Goal: Task Accomplishment & Management: Use online tool/utility

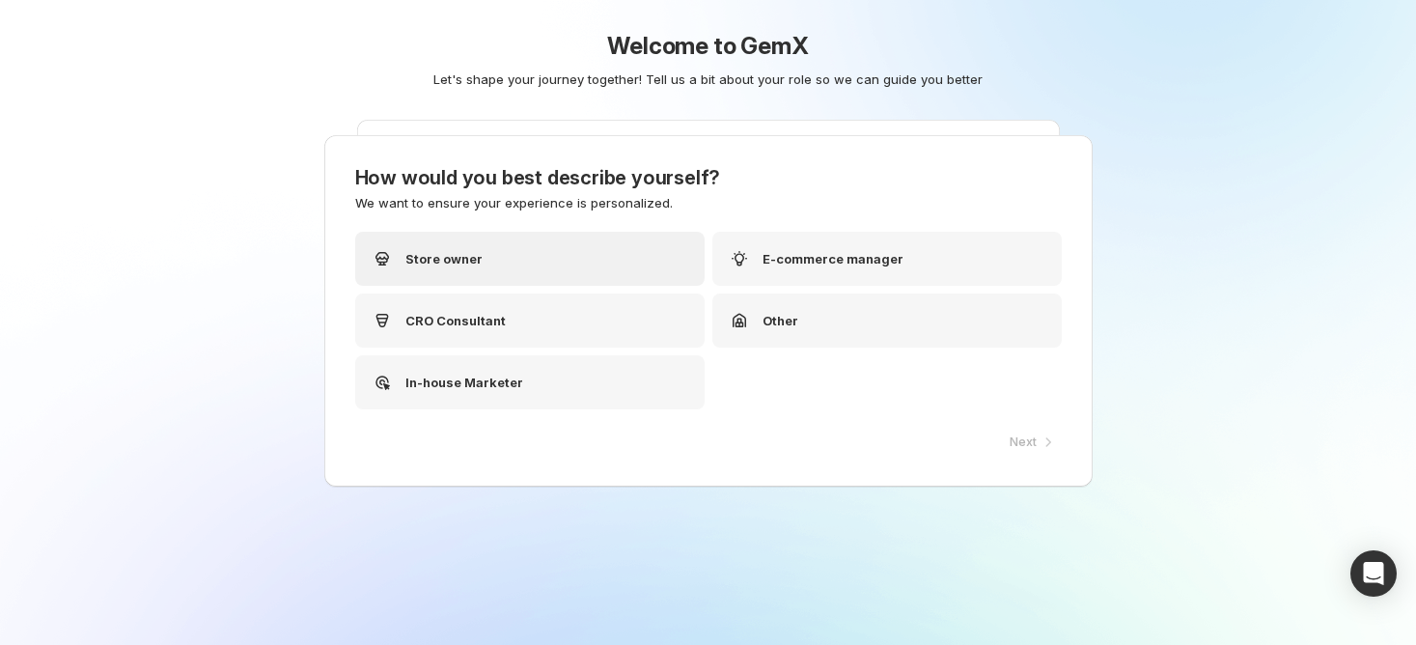
click at [610, 273] on div "Store owner" at bounding box center [529, 259] width 349 height 54
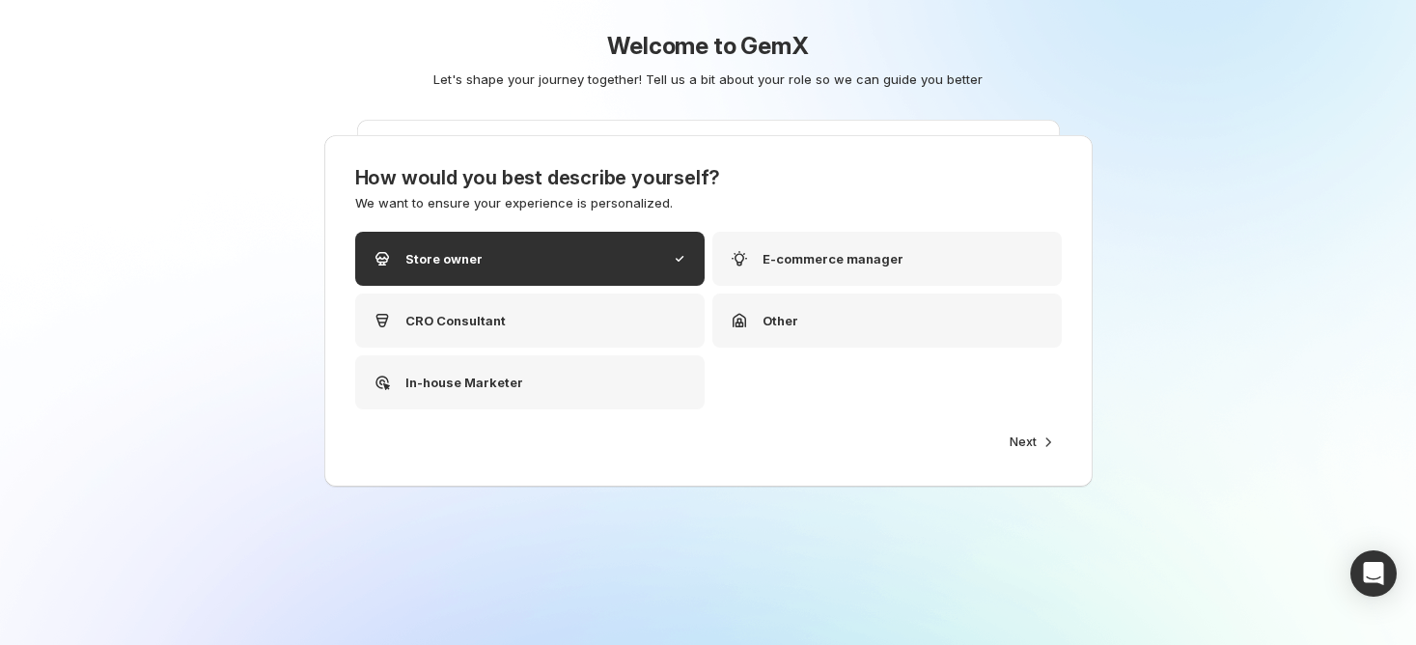
drag, startPoint x: 471, startPoint y: 7, endPoint x: 399, endPoint y: -3, distance: 73.0
click at [399, 0] on html "Experiments. This page is ready Experiments Create new experiment Less than a d…" at bounding box center [708, 322] width 1416 height 645
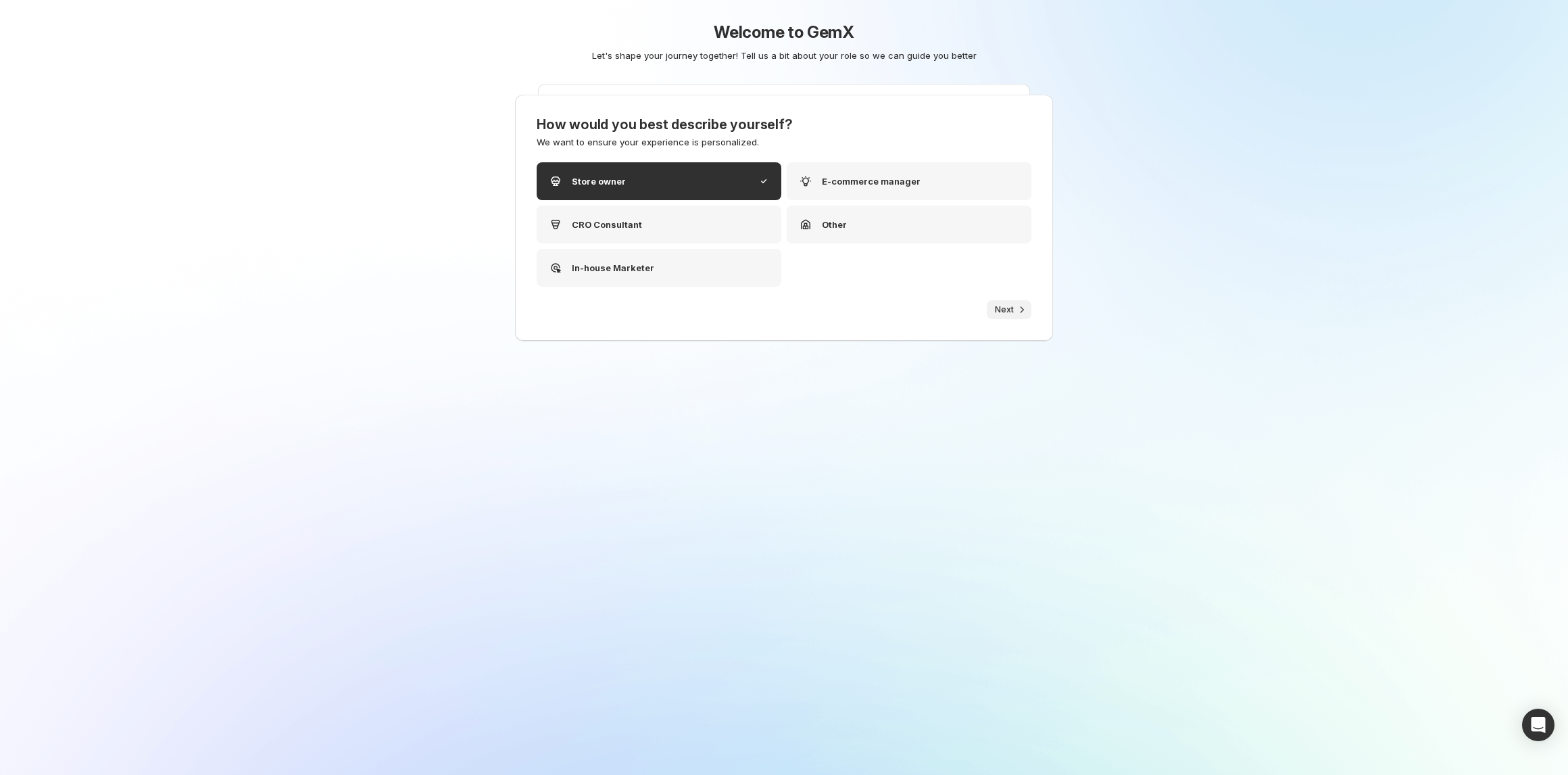
click at [991, 303] on button "Next" at bounding box center [1009, 310] width 45 height 19
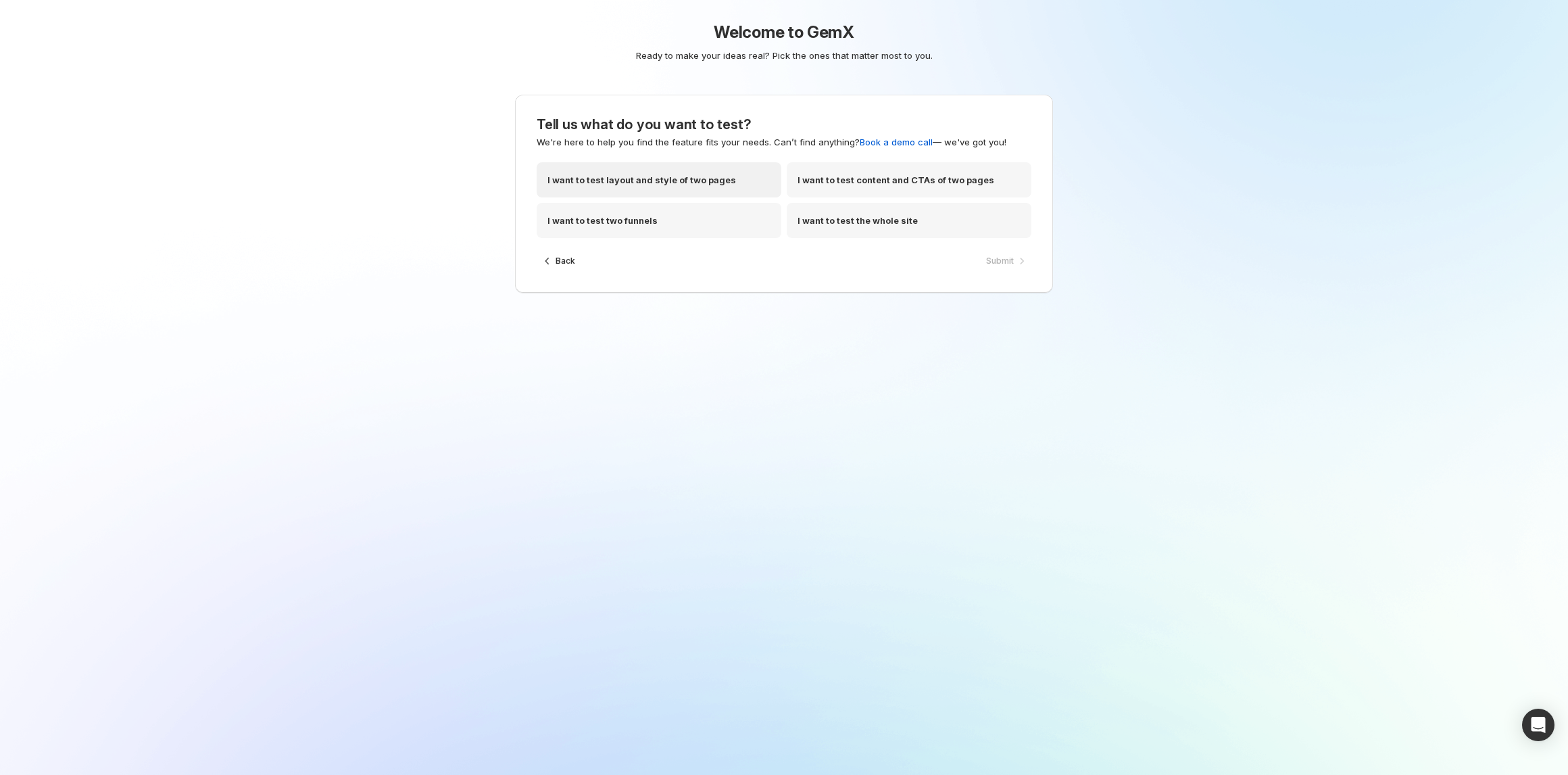
click at [698, 179] on p "I want to test layout and style of two pages" at bounding box center [641, 179] width 188 height 13
click at [991, 258] on span "Submit" at bounding box center [1000, 261] width 28 height 11
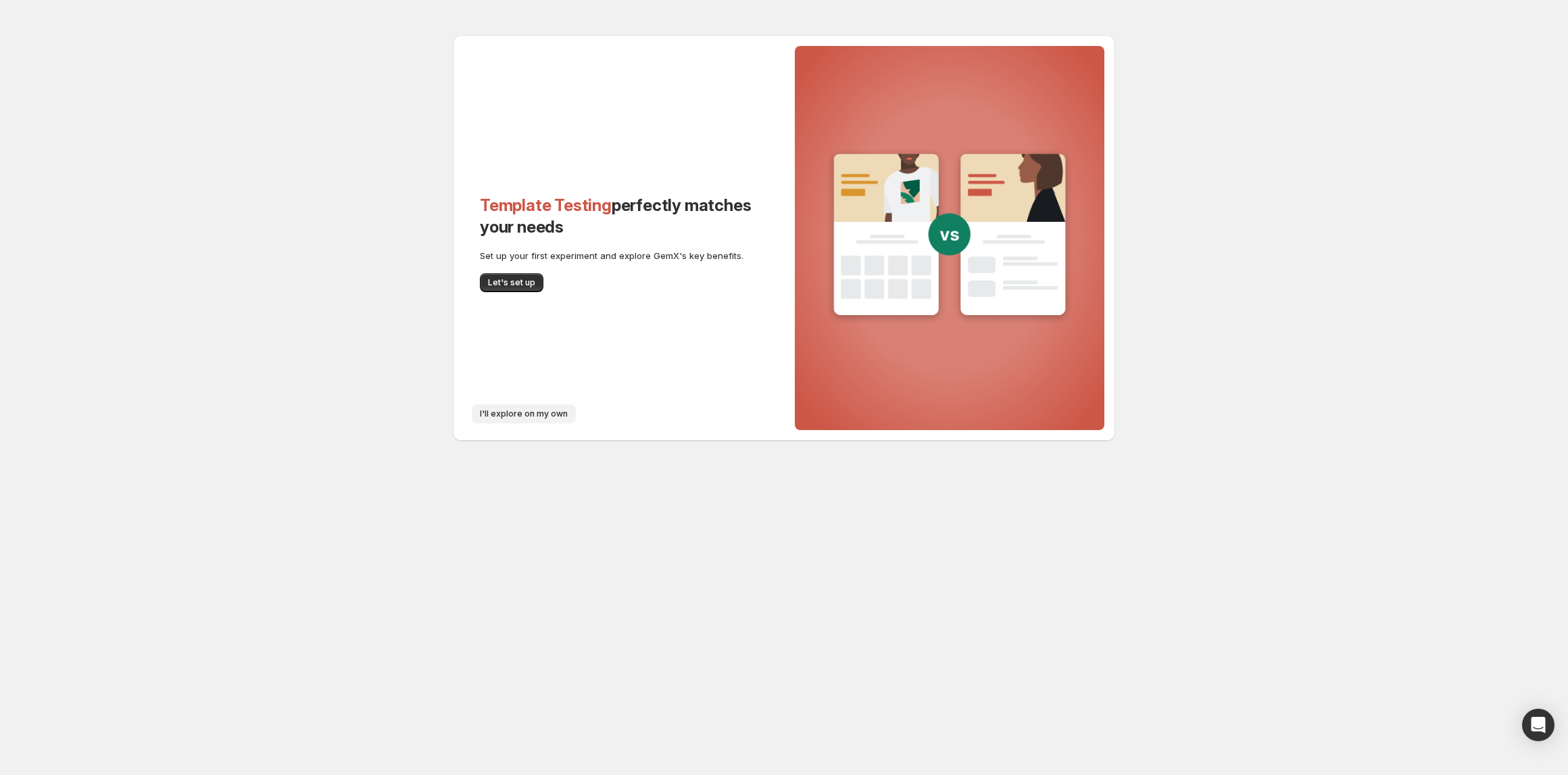
click at [543, 407] on button "I'll explore on my own" at bounding box center [524, 413] width 104 height 19
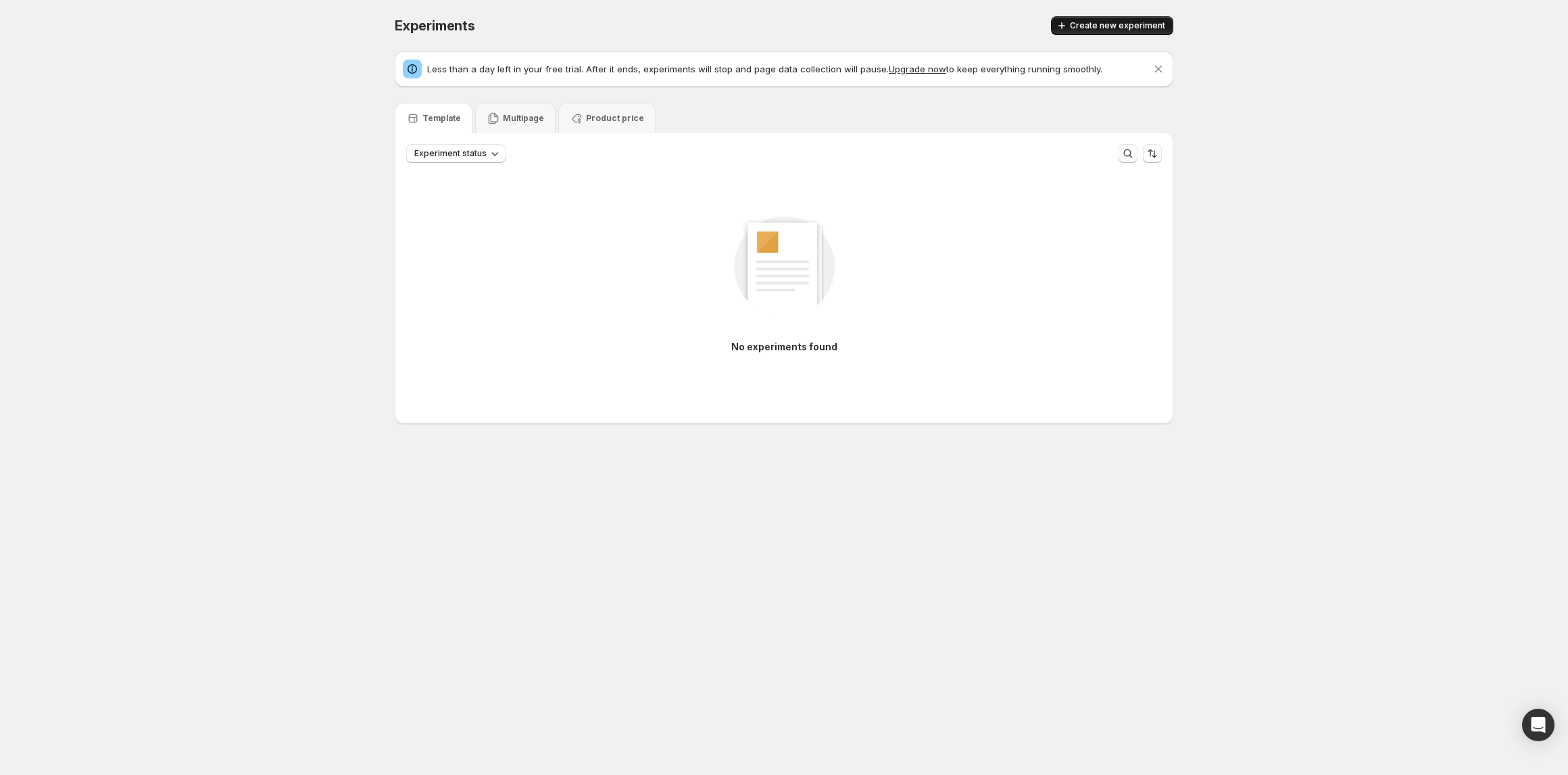
click at [991, 23] on span "Create new experiment" at bounding box center [1118, 25] width 95 height 11
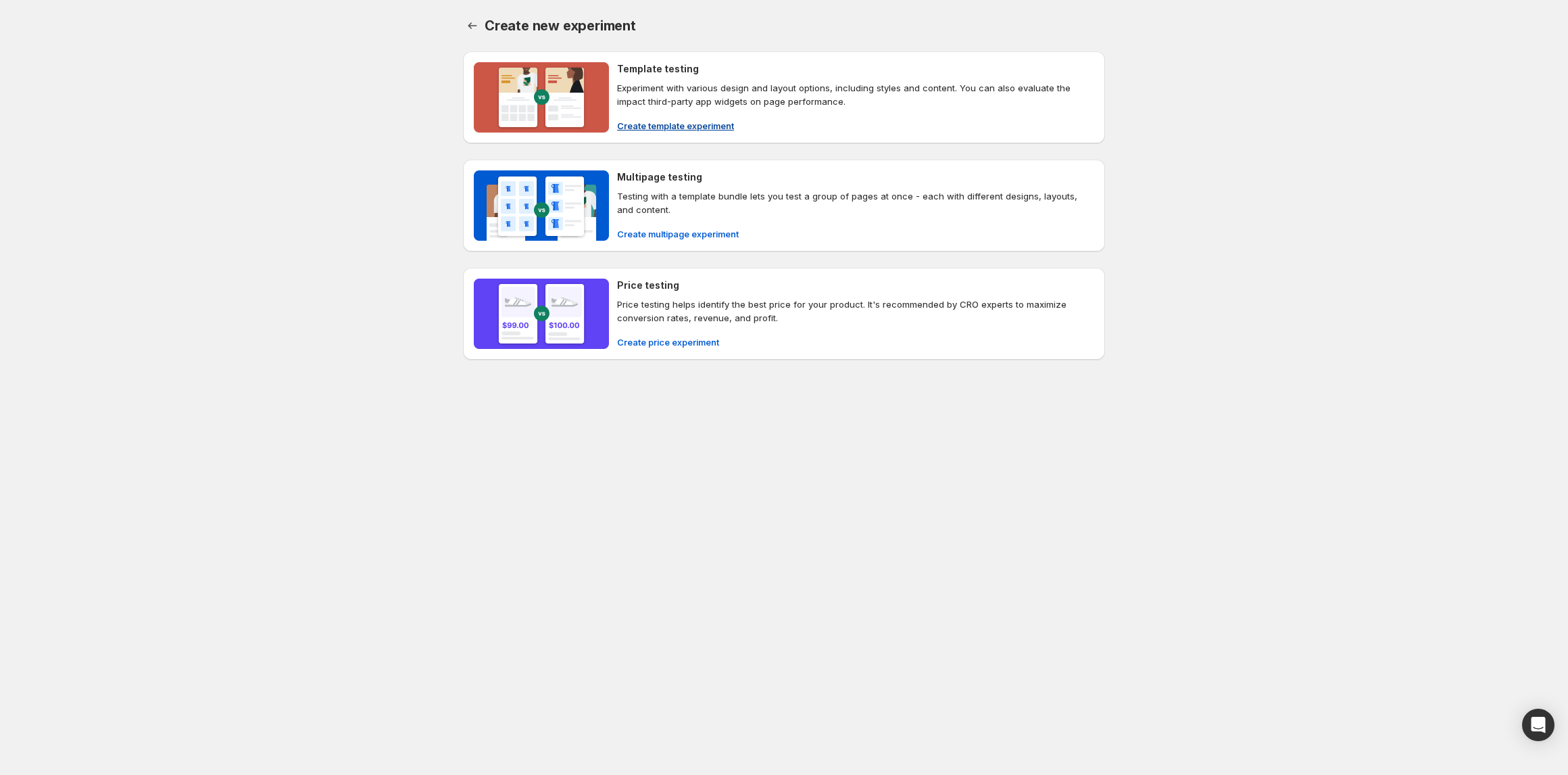
click at [664, 123] on span "Create template experiment" at bounding box center [675, 125] width 117 height 13
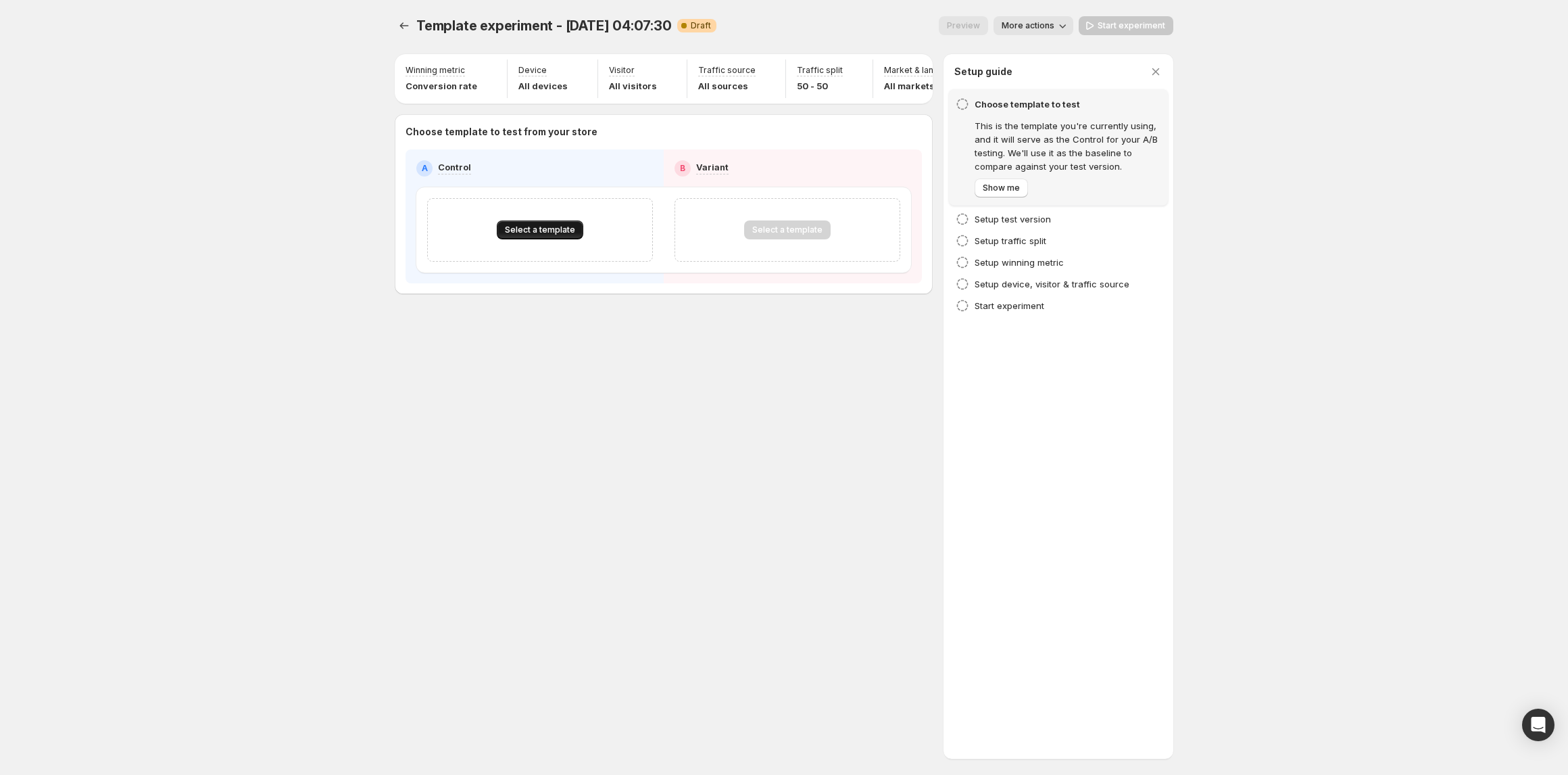
click at [567, 235] on span "Select a template" at bounding box center [540, 229] width 70 height 11
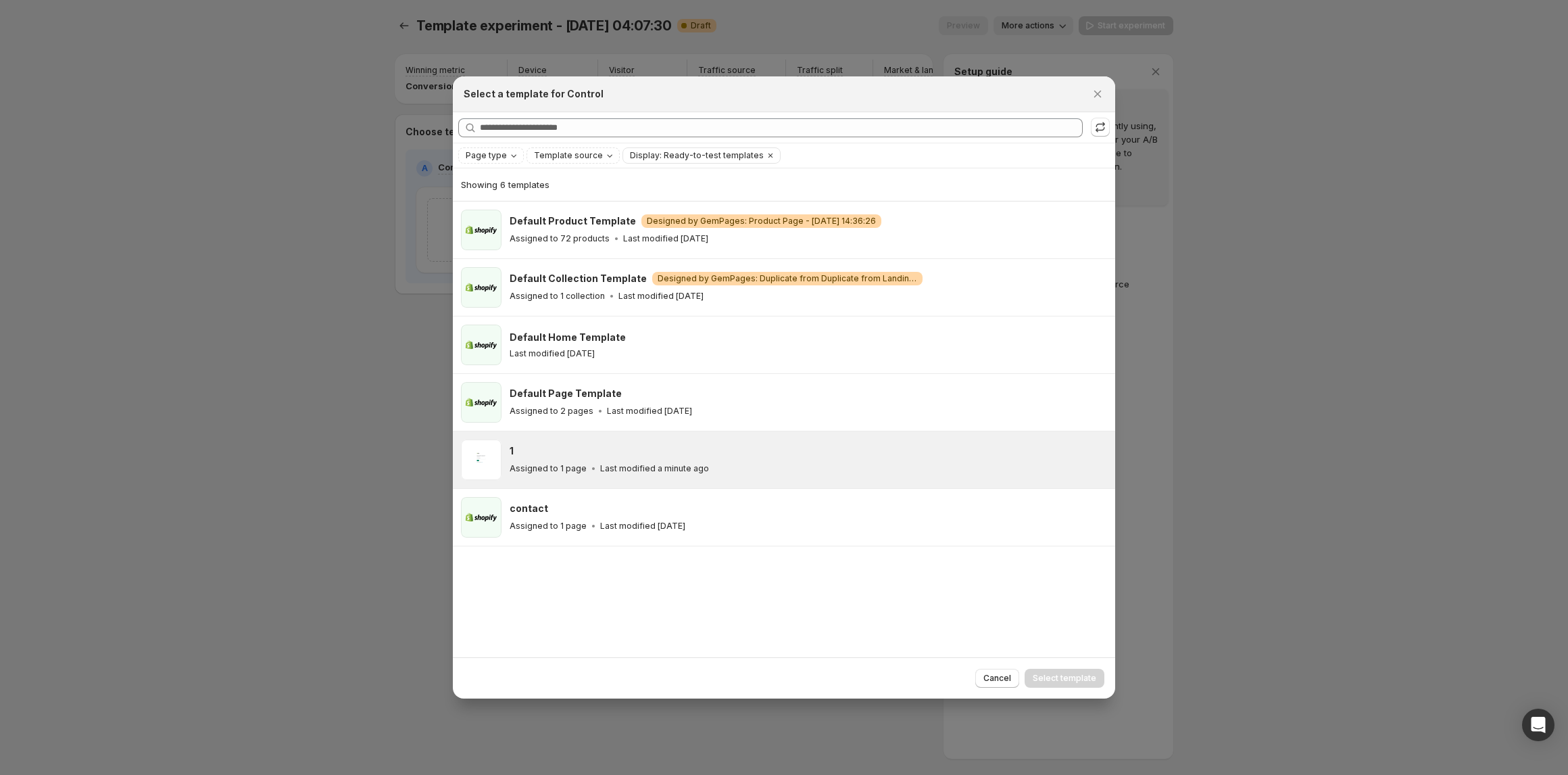
click at [542, 446] on div "1" at bounding box center [806, 451] width 593 height 13
click at [991, 451] on div "Cancel Select template" at bounding box center [784, 678] width 662 height 41
click at [991, 451] on span "Select template" at bounding box center [1064, 678] width 64 height 11
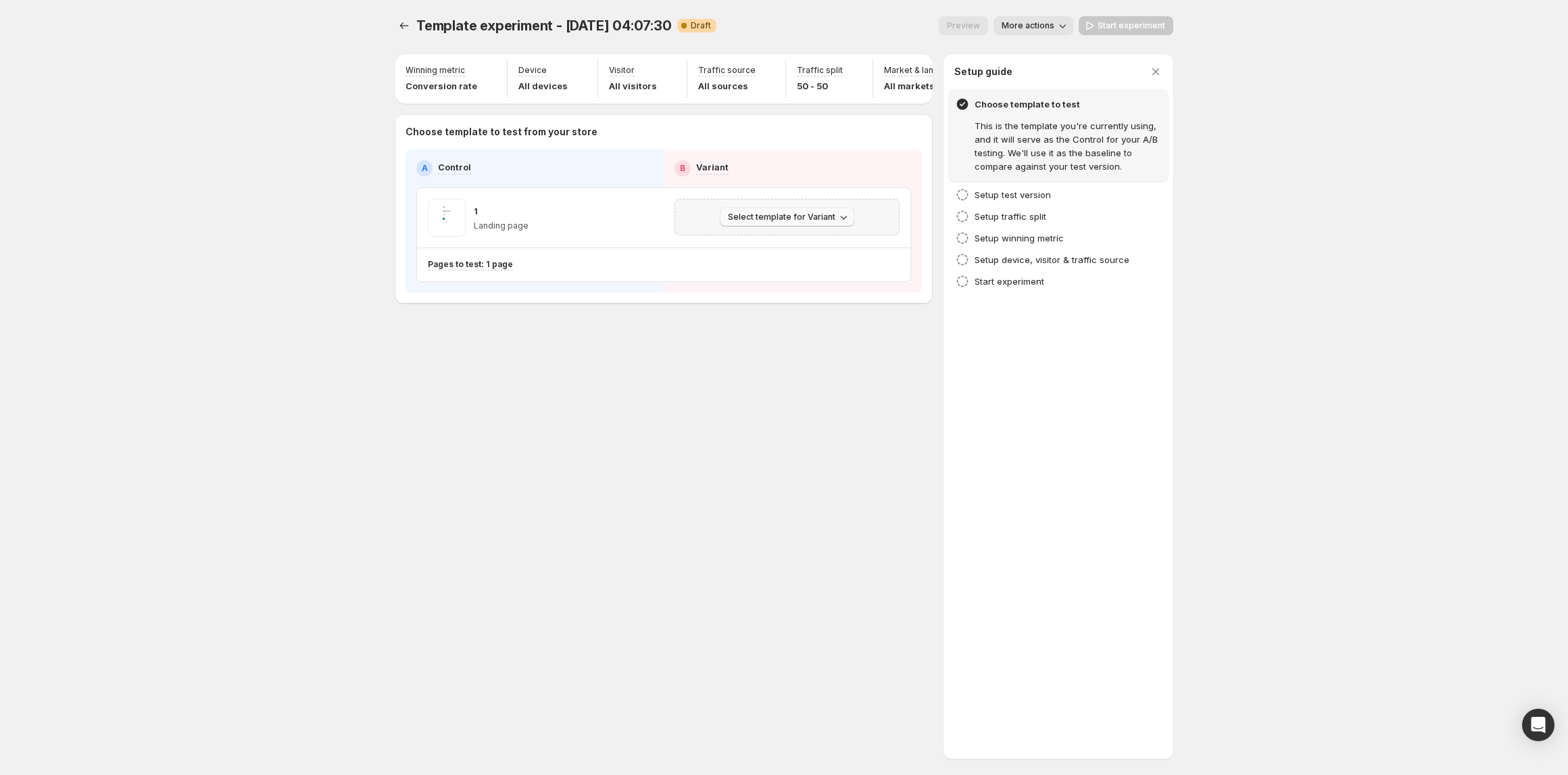
click at [785, 223] on span "Select template for Variant" at bounding box center [781, 217] width 107 height 11
click at [785, 280] on span "Create Variant based on Control" at bounding box center [789, 277] width 138 height 11
click at [991, 25] on span "Start experiment" at bounding box center [1131, 25] width 68 height 11
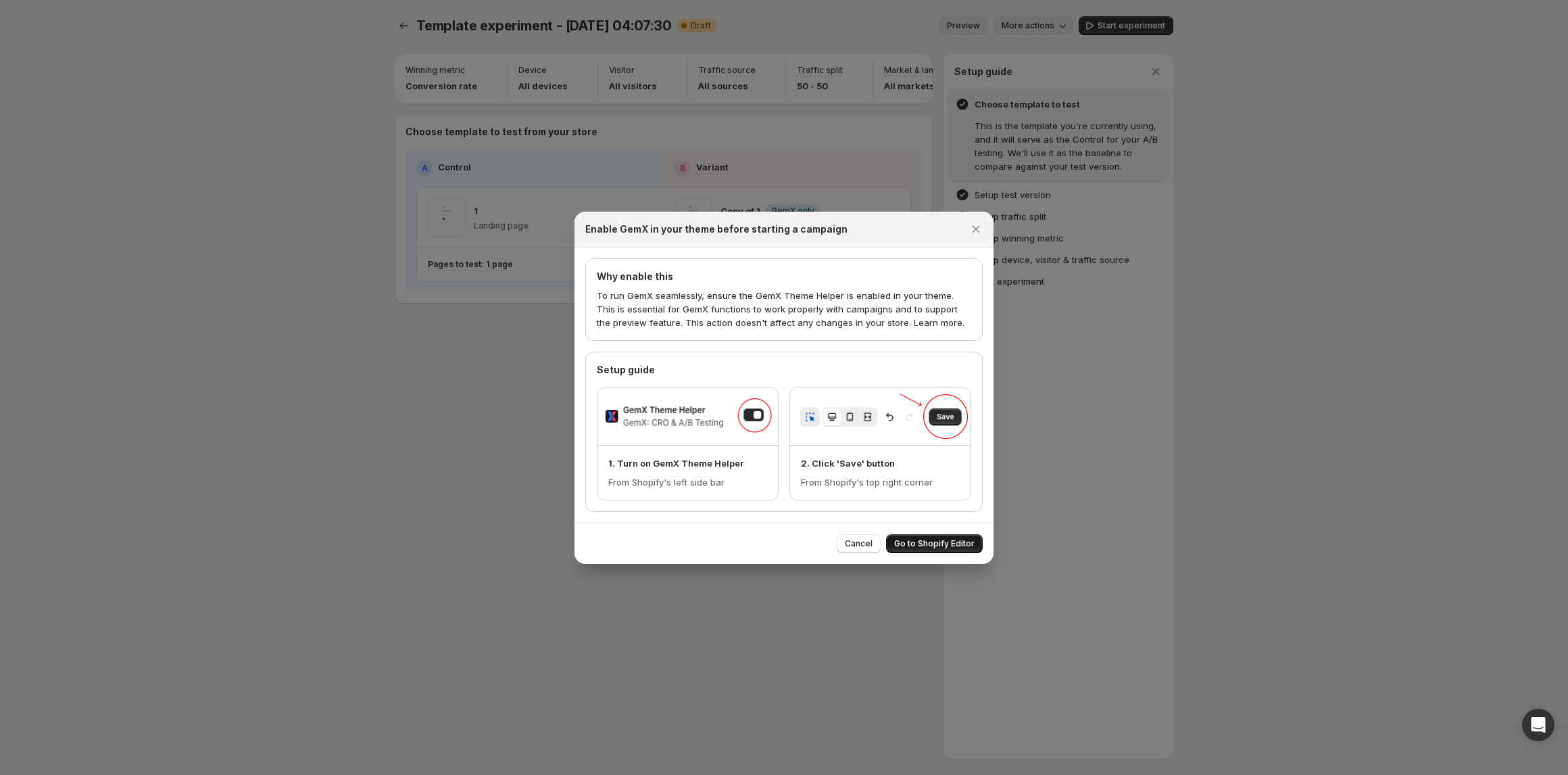
click at [934, 451] on span "Go to Shopify Editor" at bounding box center [934, 543] width 81 height 11
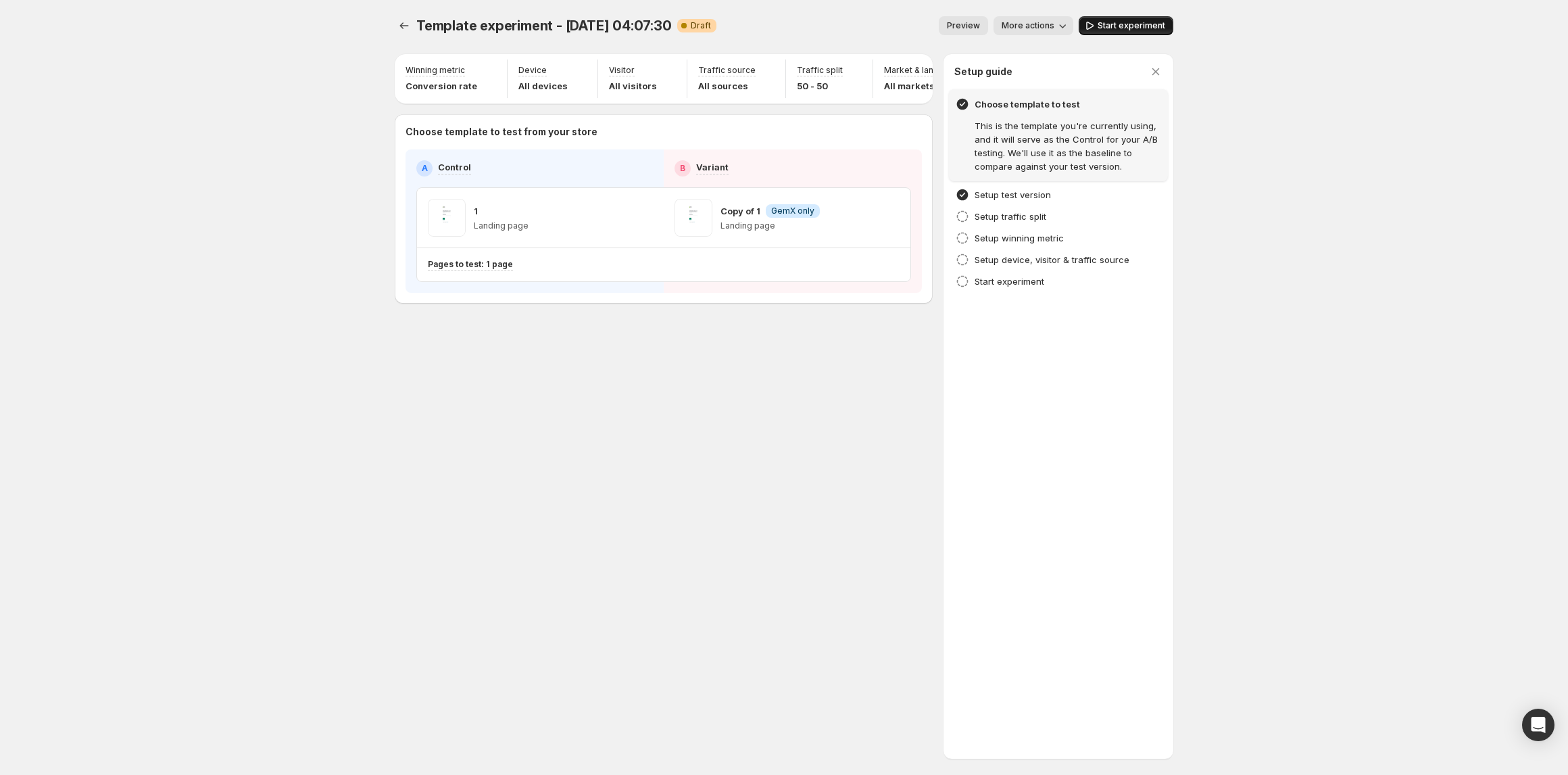
click at [991, 19] on button "Start experiment" at bounding box center [1125, 25] width 95 height 19
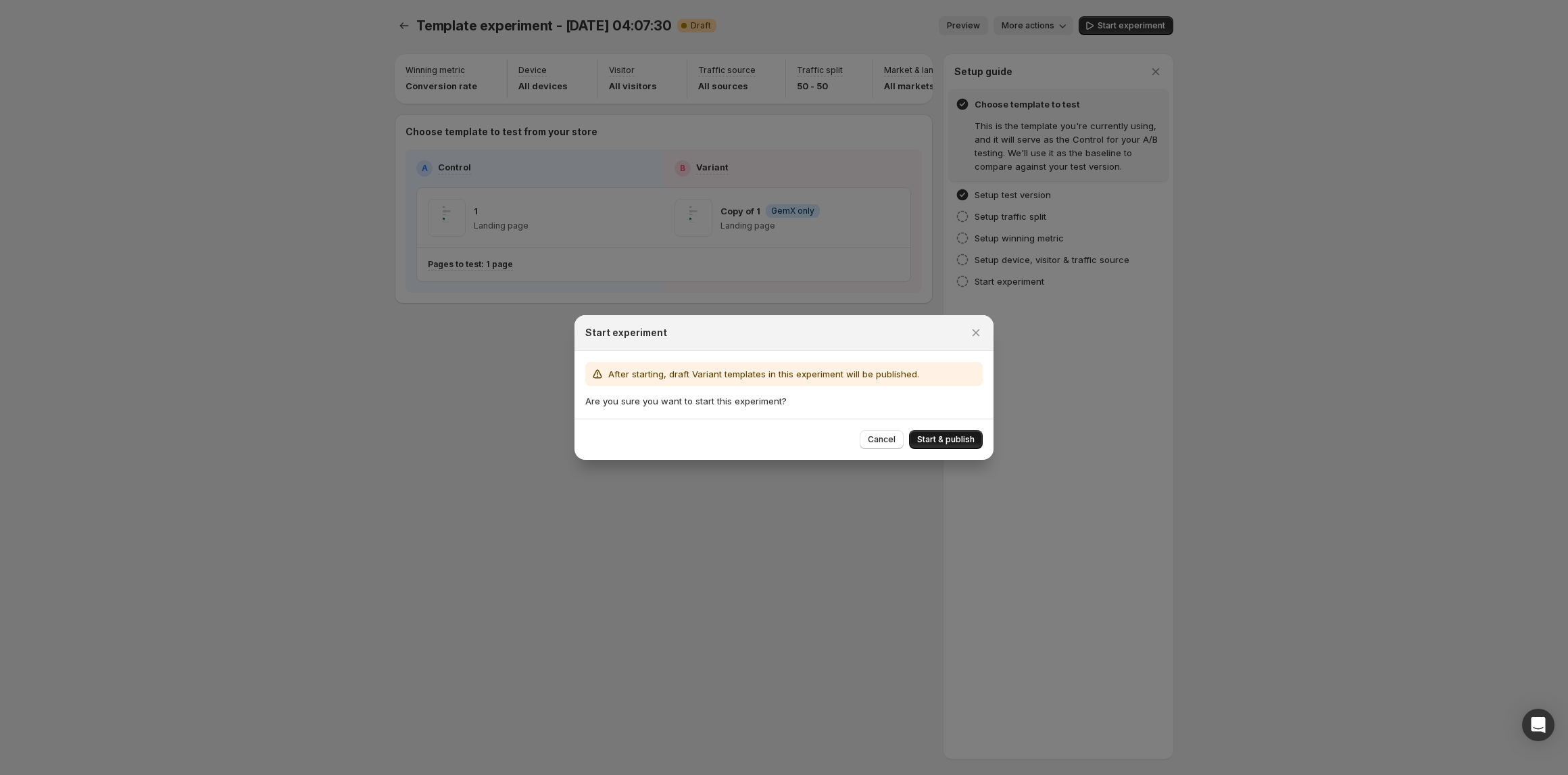
click at [936, 441] on span "Start & publish" at bounding box center [946, 439] width 57 height 11
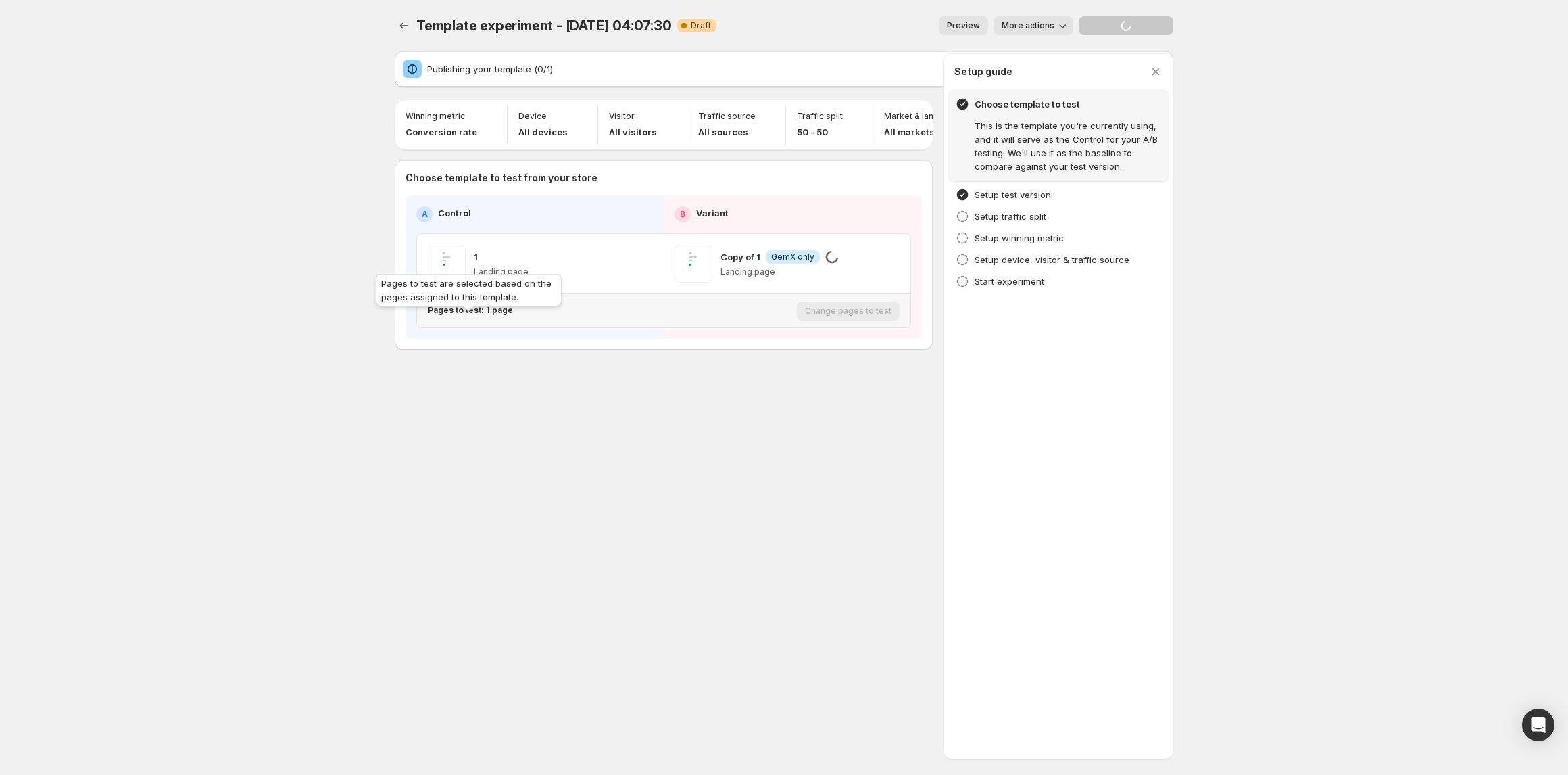
click at [463, 316] on p "Pages to test: 1 page" at bounding box center [471, 310] width 85 height 11
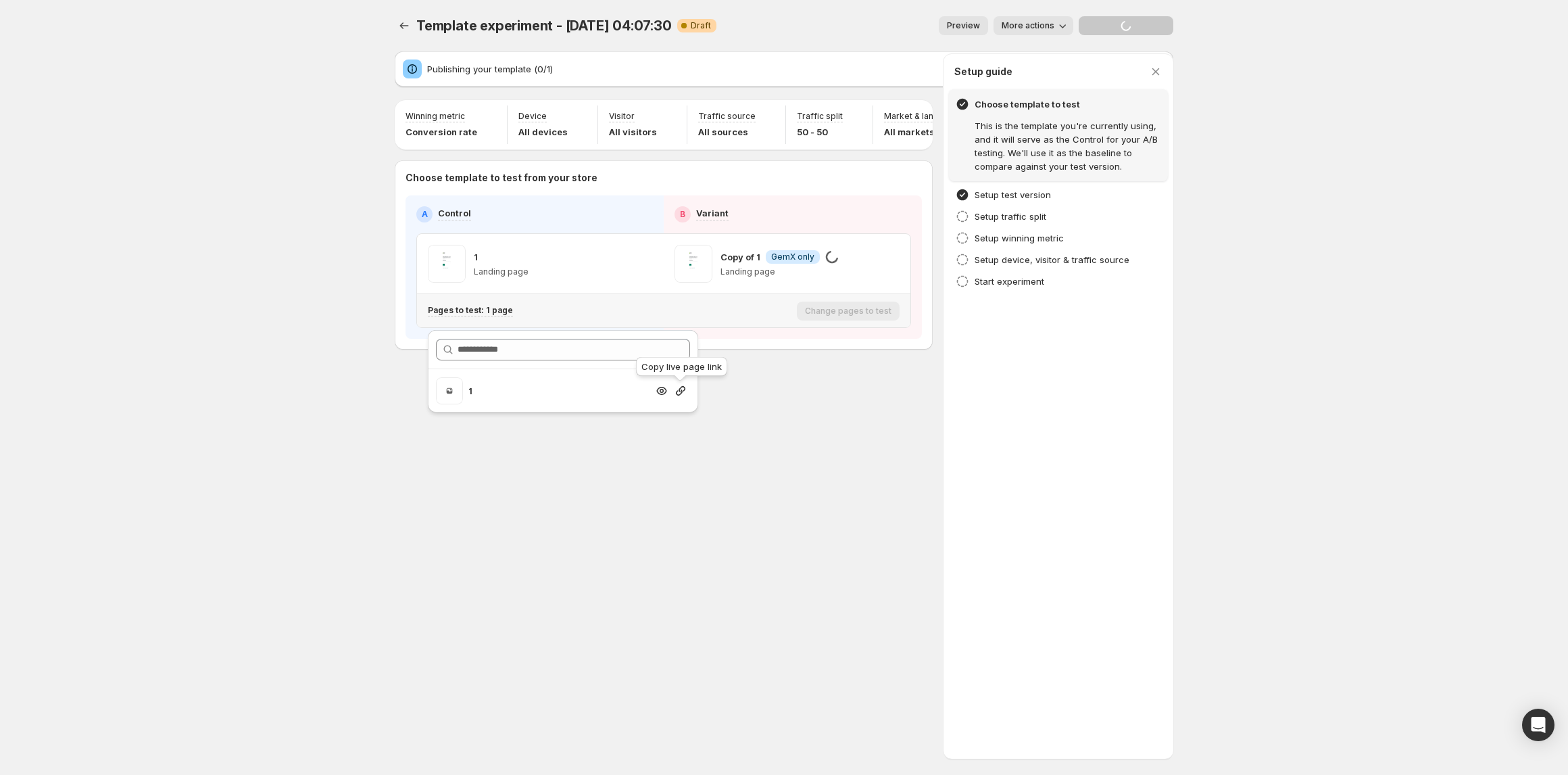
click at [681, 395] on icon "button" at bounding box center [680, 390] width 13 height 13
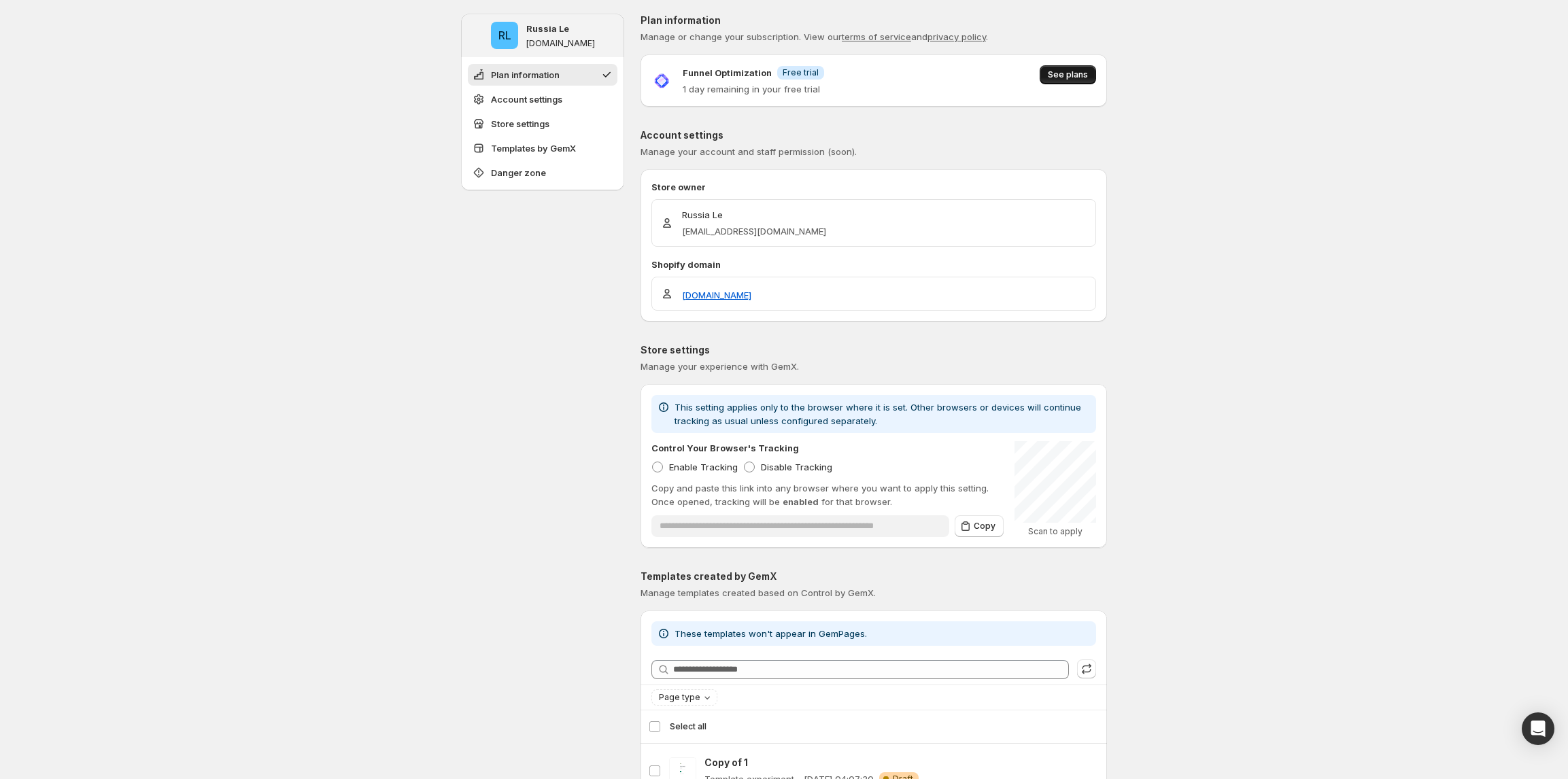
click at [1076, 72] on span "See plans" at bounding box center [1067, 74] width 40 height 11
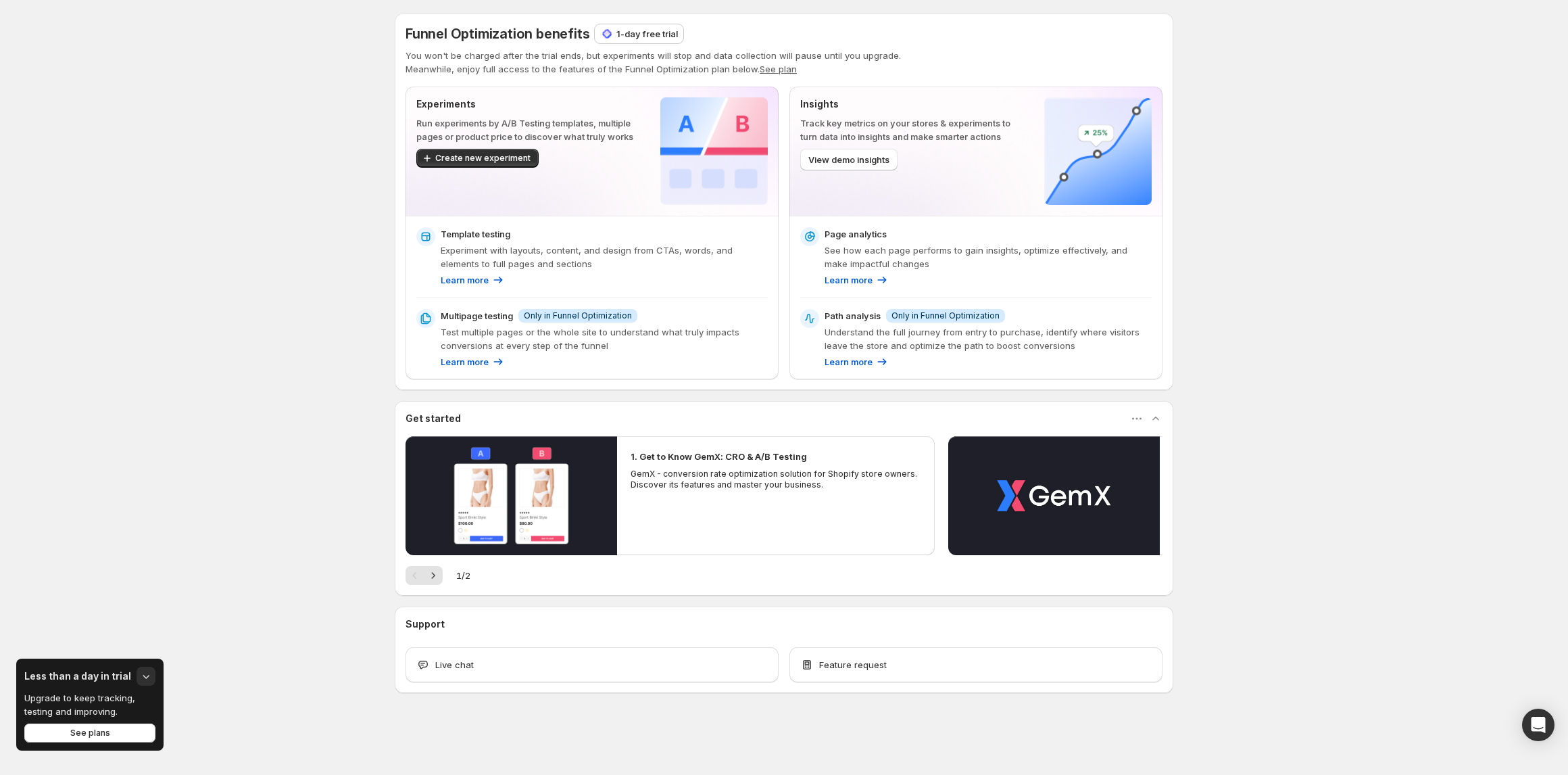
click at [653, 31] on p "1-day free trial" at bounding box center [647, 34] width 62 height 13
